Goal: Communication & Community: Ask a question

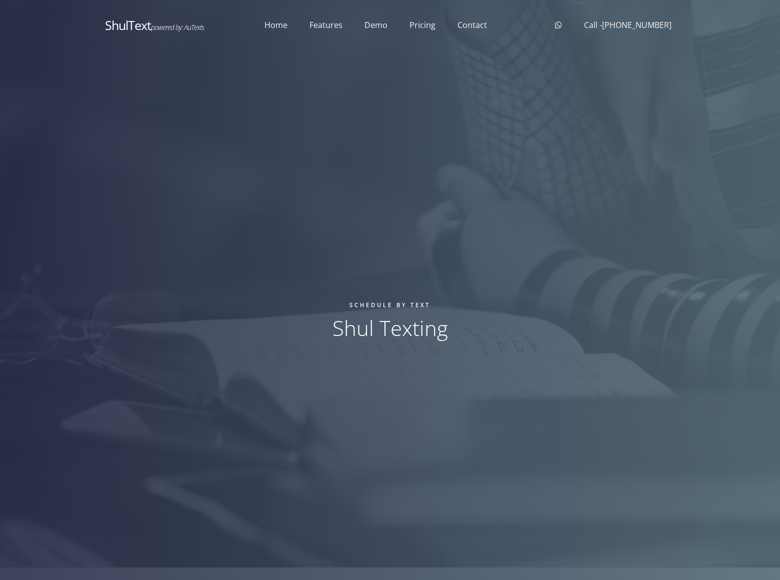
scroll to position [1674, 0]
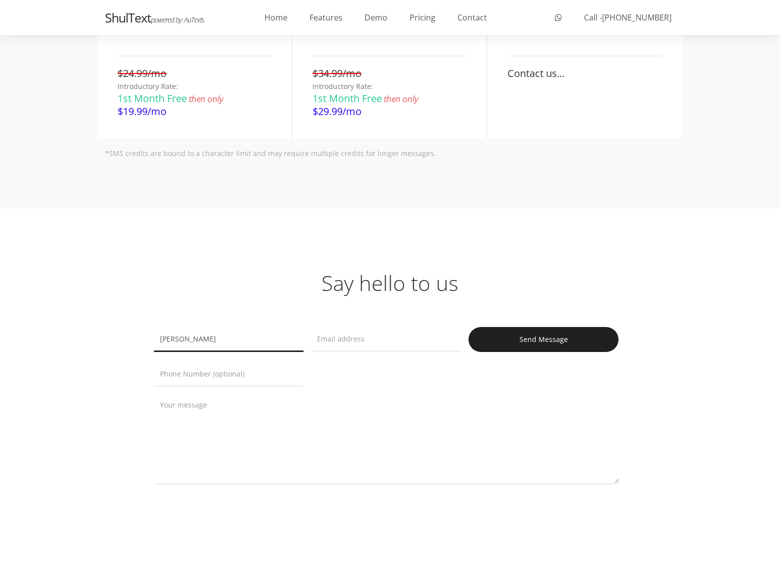
type input "[PERSON_NAME]"
type input "[PERSON_NAME][EMAIL_ADDRESS][PERSON_NAME][DOMAIN_NAME]"
type input "8054002077"
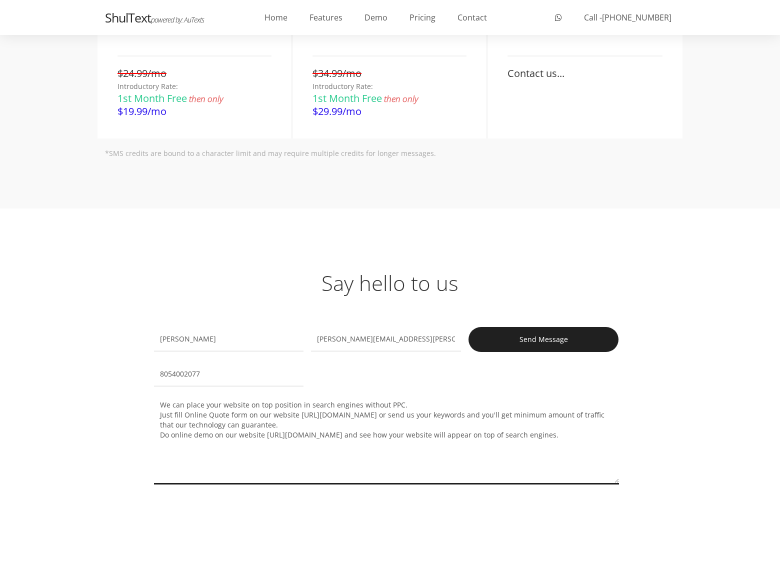
type textarea "We can place your website on top position in search engines without PPC. Just f…"
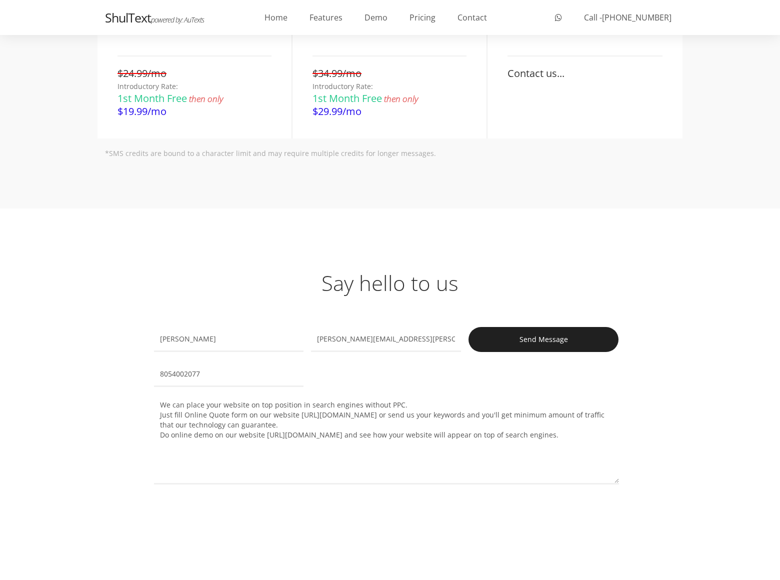
click at [543, 339] on input "Send Message" at bounding box center [543, 339] width 150 height 25
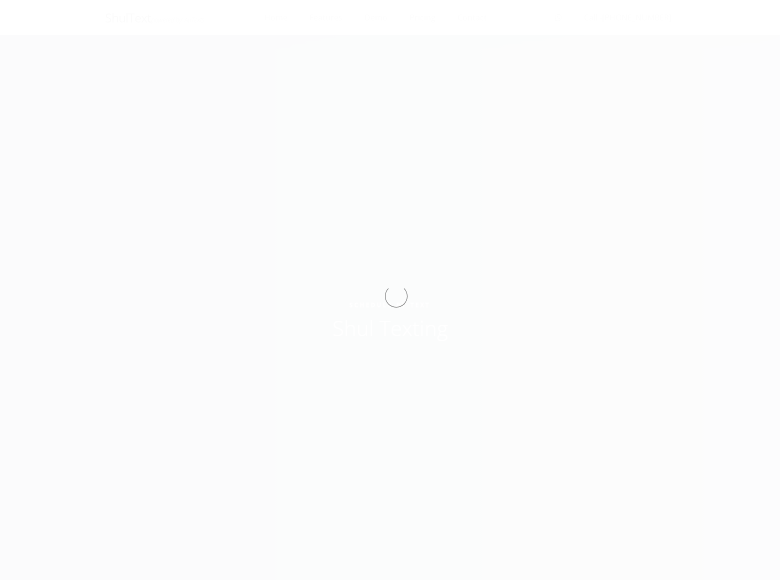
scroll to position [1674, 0]
